Goal: Information Seeking & Learning: Learn about a topic

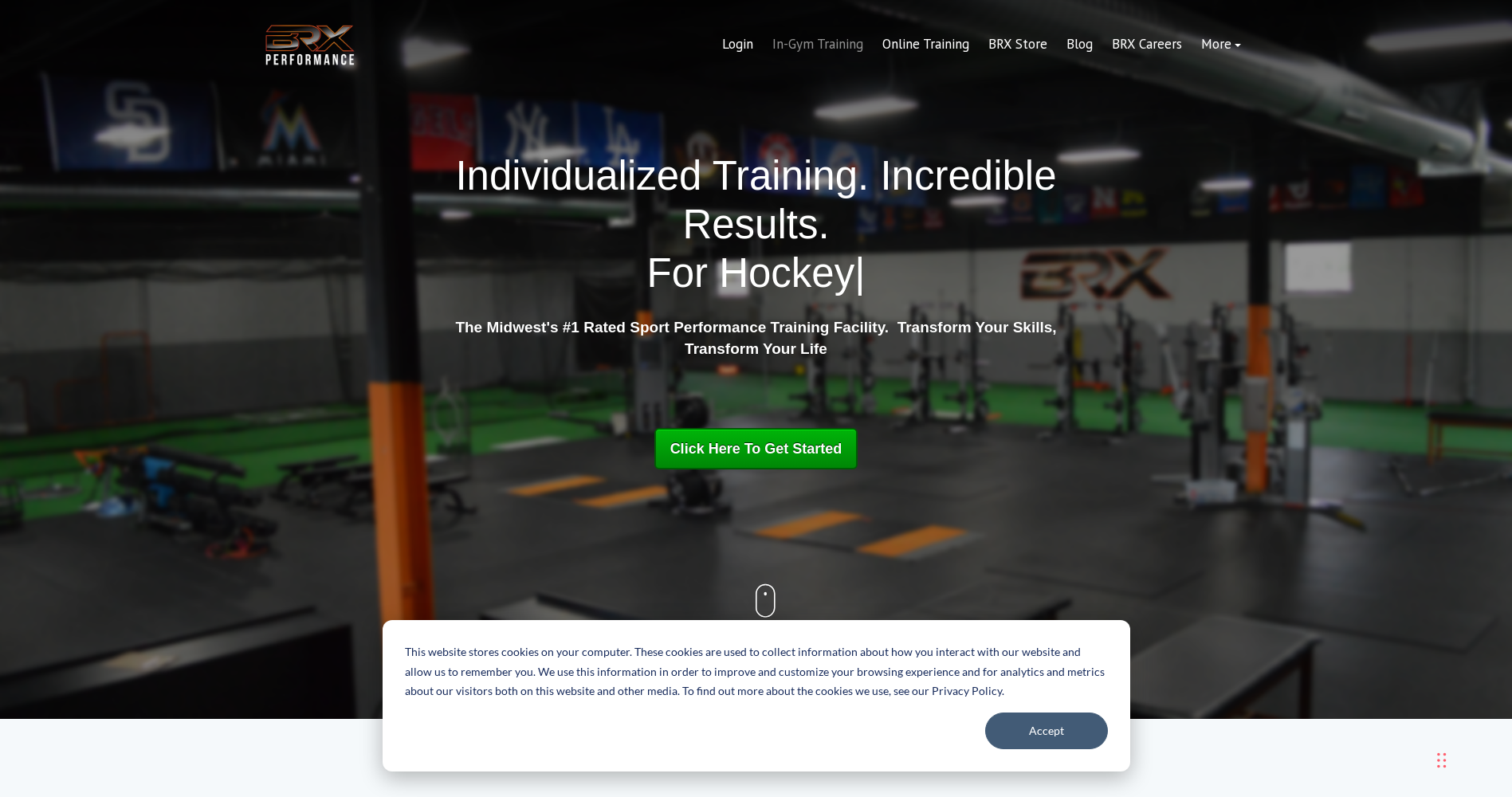
click at [828, 50] on link "In-Gym Training" at bounding box center [817, 44] width 110 height 38
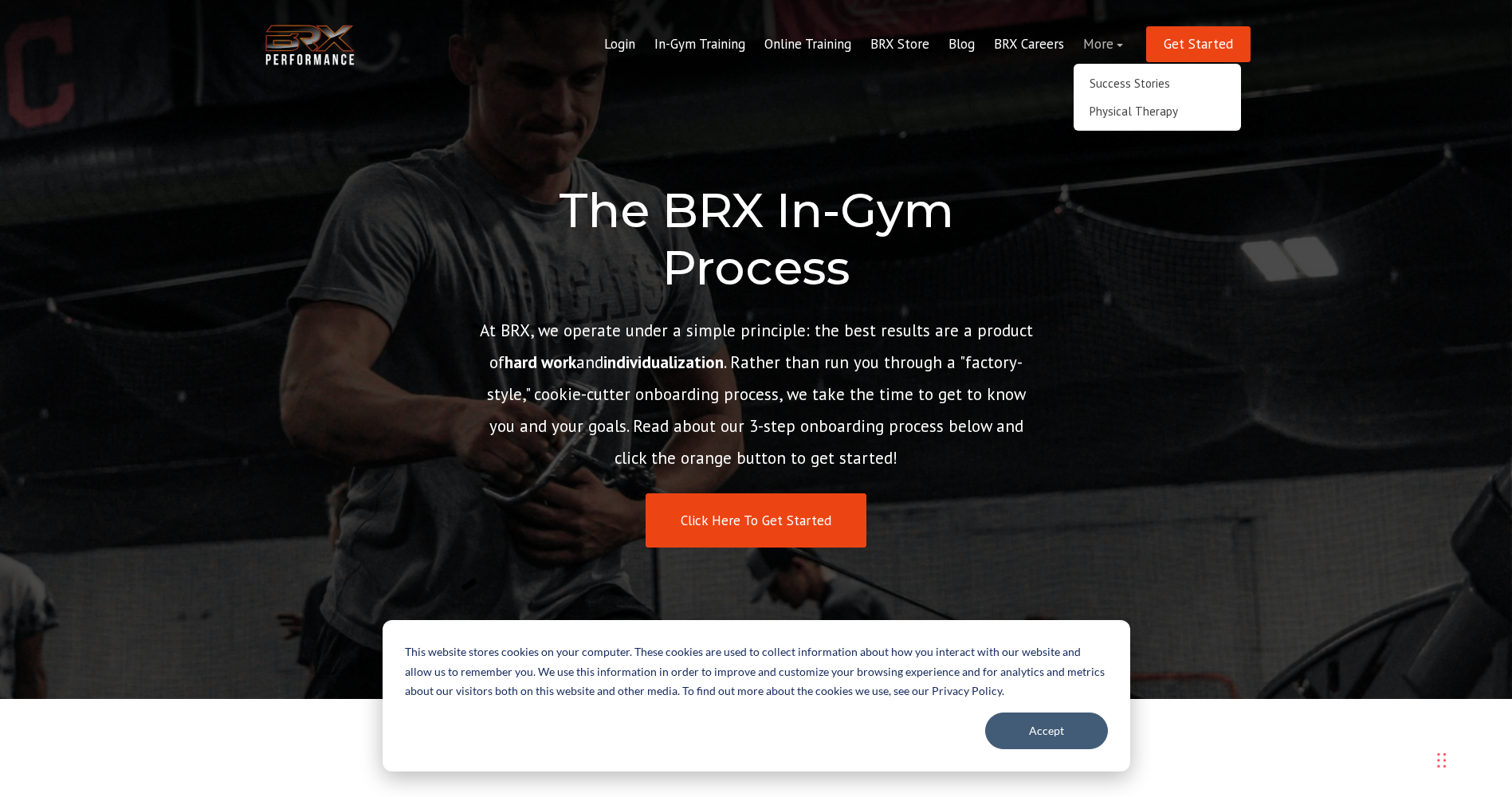
click at [1096, 44] on link "More" at bounding box center [1103, 44] width 59 height 38
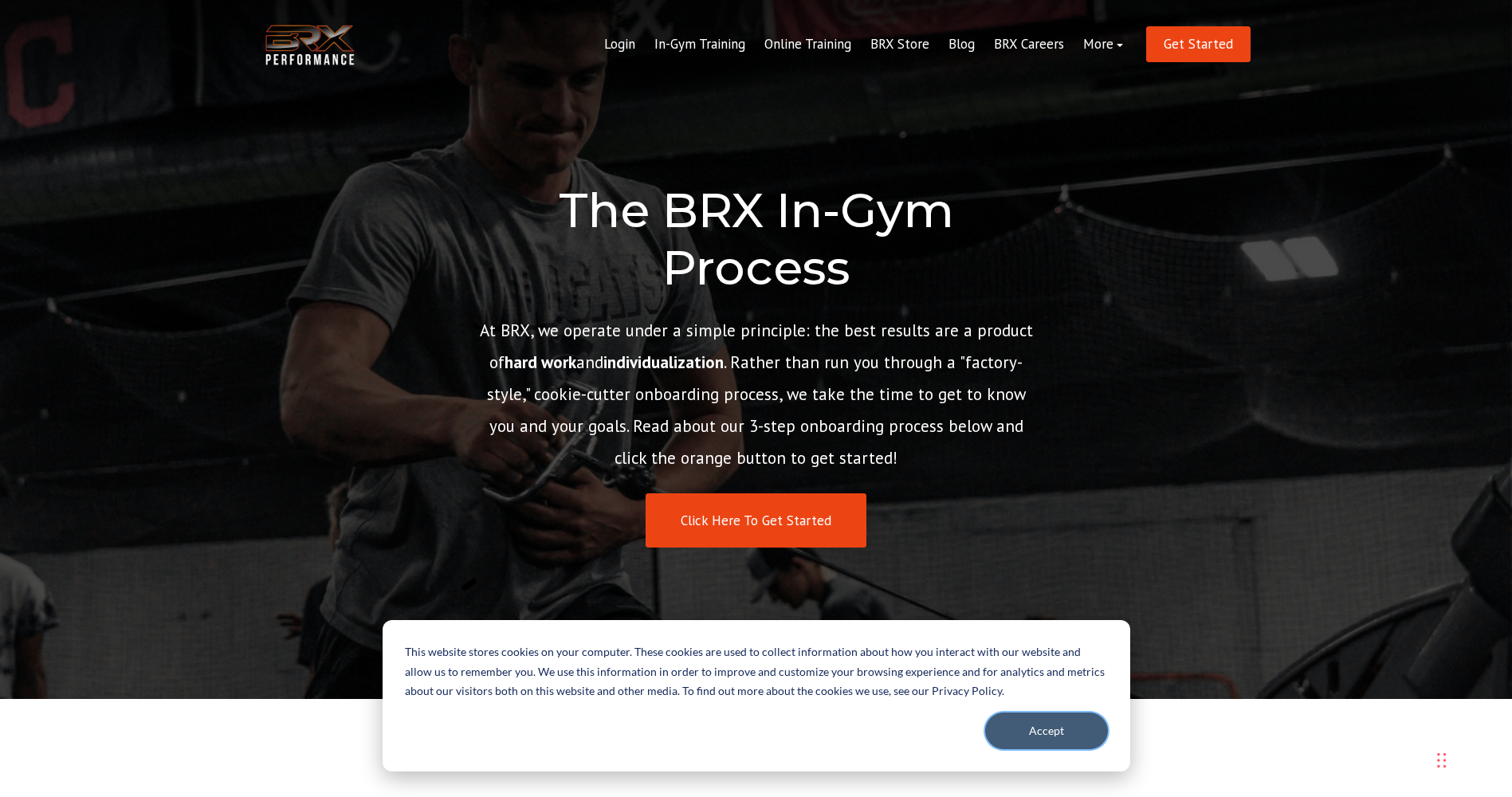
click at [1044, 744] on button "Accept" at bounding box center [1046, 732] width 123 height 37
